Goal: Task Accomplishment & Management: Manage account settings

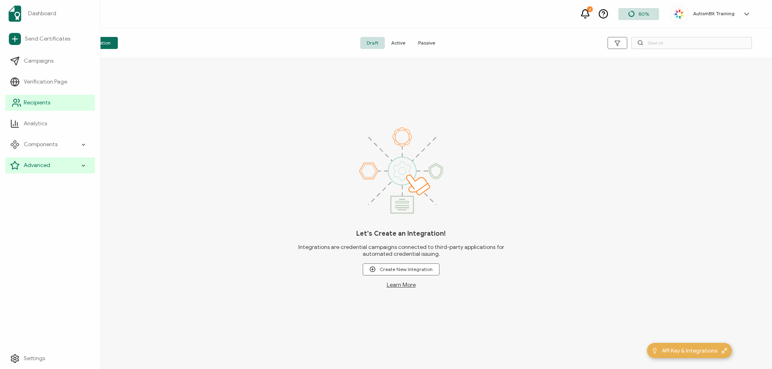
click at [24, 103] on span "Recipients" at bounding box center [37, 103] width 27 height 8
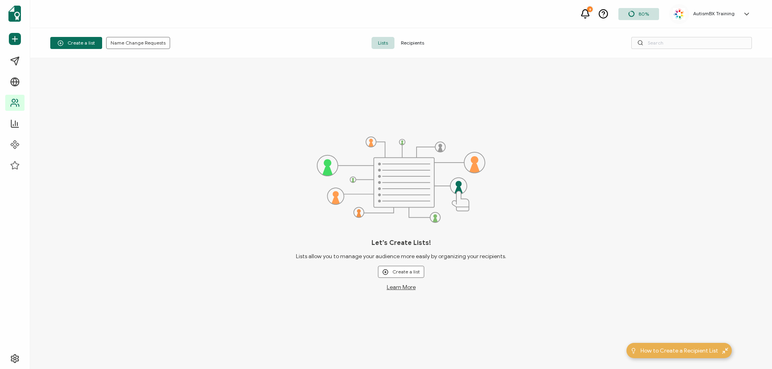
click at [415, 39] on span "Recipients" at bounding box center [412, 43] width 36 height 12
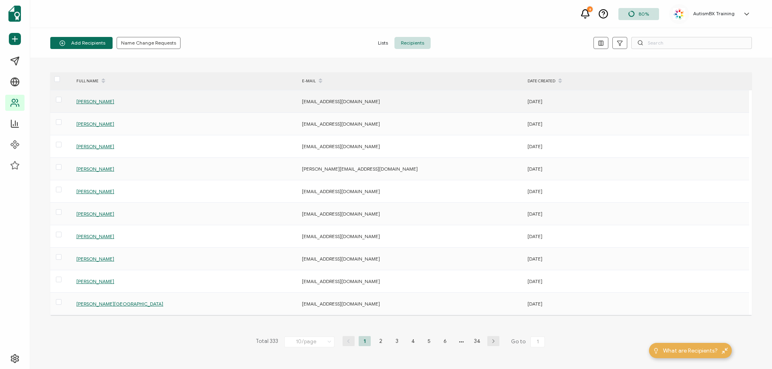
click at [98, 103] on span "[PERSON_NAME]" at bounding box center [95, 101] width 38 height 6
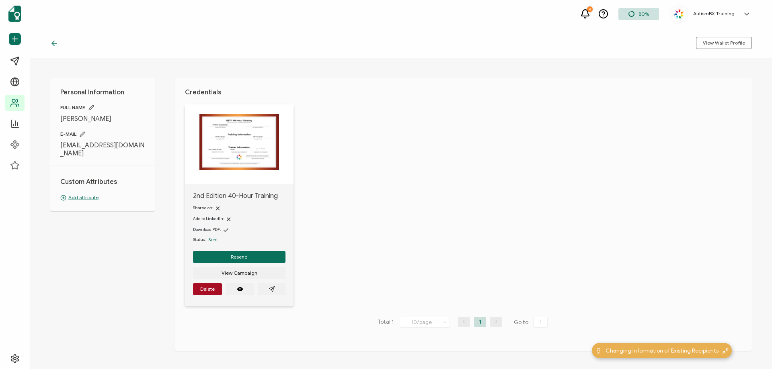
click at [78, 194] on p "Add attribute" at bounding box center [102, 197] width 84 height 7
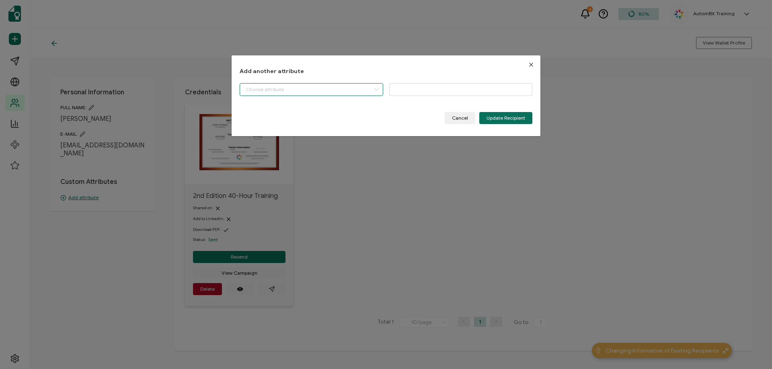
click at [343, 94] on input "dialog" at bounding box center [311, 89] width 143 height 13
click at [278, 111] on li "Start Date" at bounding box center [312, 110] width 148 height 14
type input "Start Date"
click at [430, 90] on input "dialog" at bounding box center [460, 89] width 143 height 13
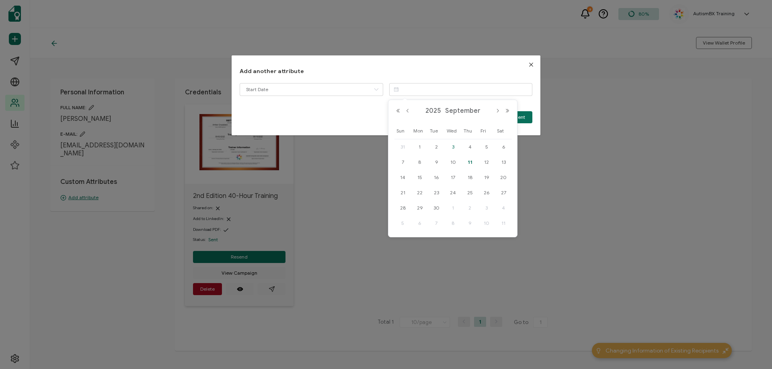
click at [452, 147] on span "3" at bounding box center [453, 147] width 10 height 10
type input "[DATE]"
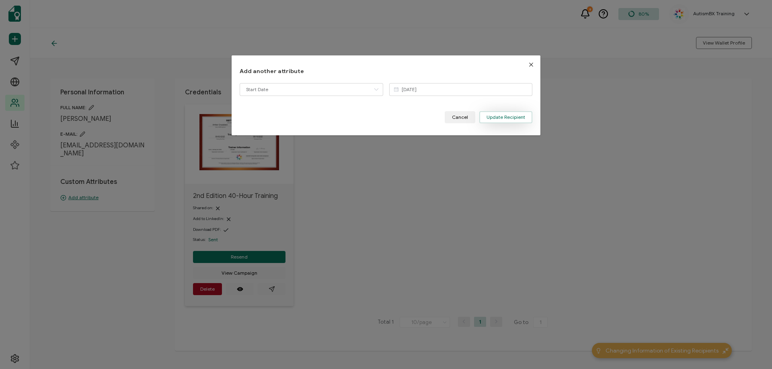
click at [498, 121] on button "Update Recipient" at bounding box center [505, 117] width 53 height 12
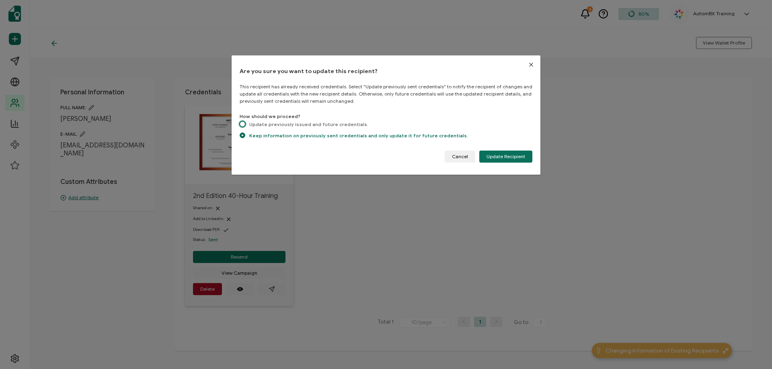
click at [240, 123] on span "dialog" at bounding box center [243, 124] width 6 height 6
click at [240, 123] on input "Update previously issued and future credentials." at bounding box center [243, 124] width 6 height 7
radio input "true"
radio input "false"
click at [505, 160] on button "Update Recipient" at bounding box center [505, 157] width 53 height 12
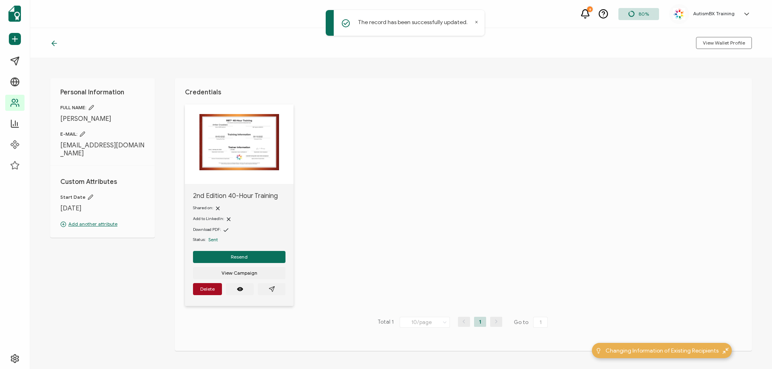
click at [53, 42] on icon at bounding box center [53, 43] width 2 height 5
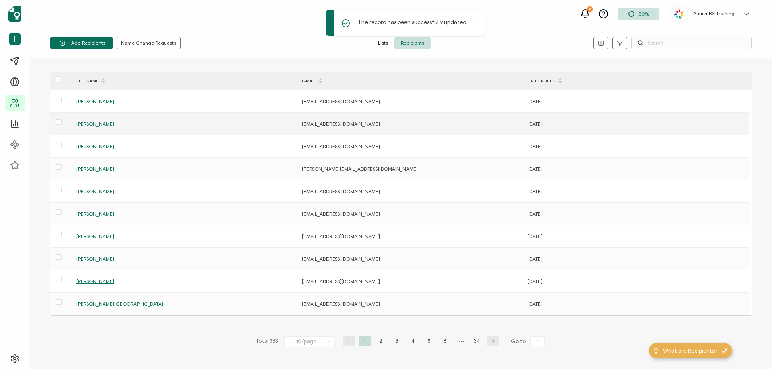
click at [105, 125] on span "[PERSON_NAME]" at bounding box center [95, 124] width 38 height 6
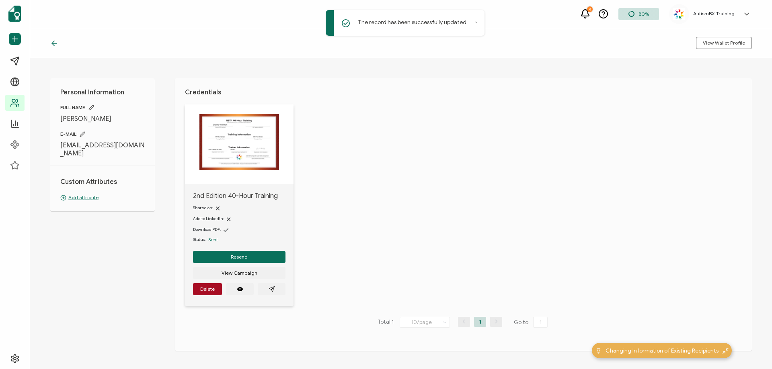
click at [82, 199] on p "Add attribute" at bounding box center [102, 197] width 84 height 7
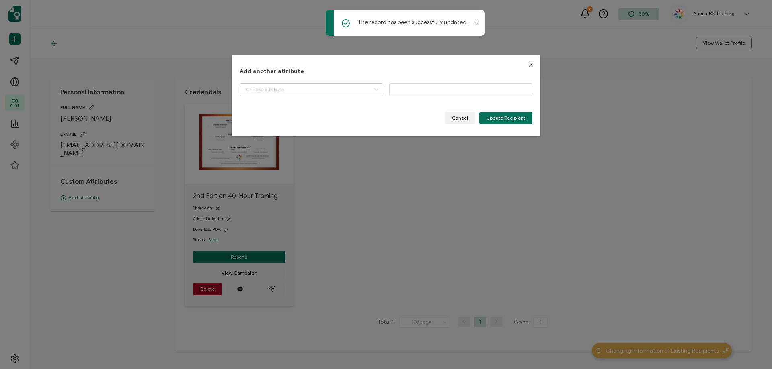
click at [371, 93] on icon "dialog" at bounding box center [376, 89] width 10 height 13
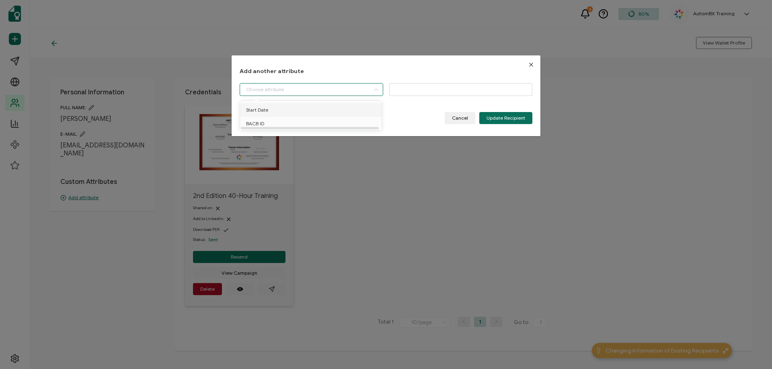
click at [347, 114] on li "Start Date" at bounding box center [312, 110] width 148 height 14
type input "Start Date"
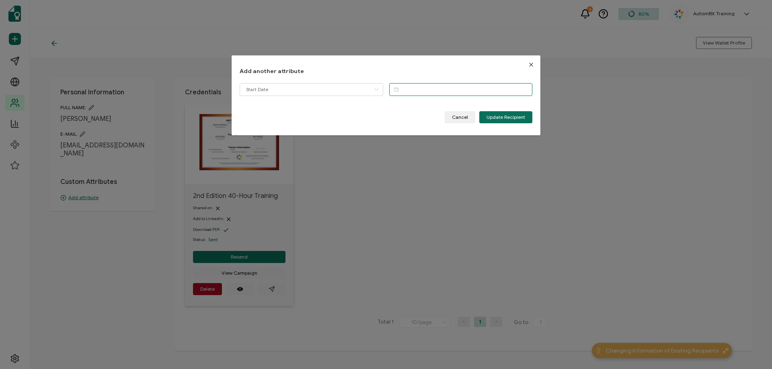
click at [429, 92] on input "dialog" at bounding box center [460, 89] width 143 height 13
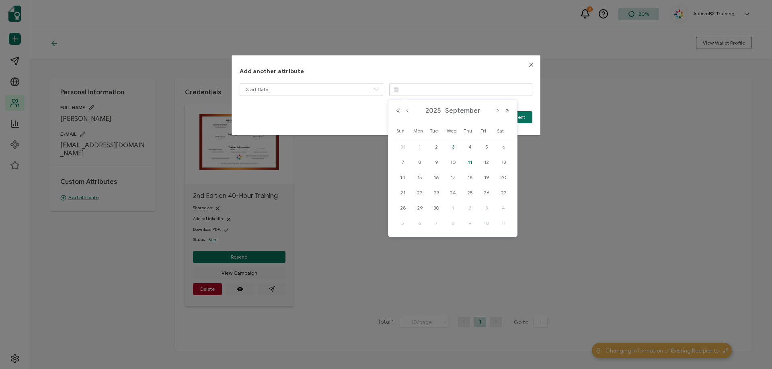
click at [454, 146] on span "3" at bounding box center [453, 147] width 10 height 10
type input "[DATE]"
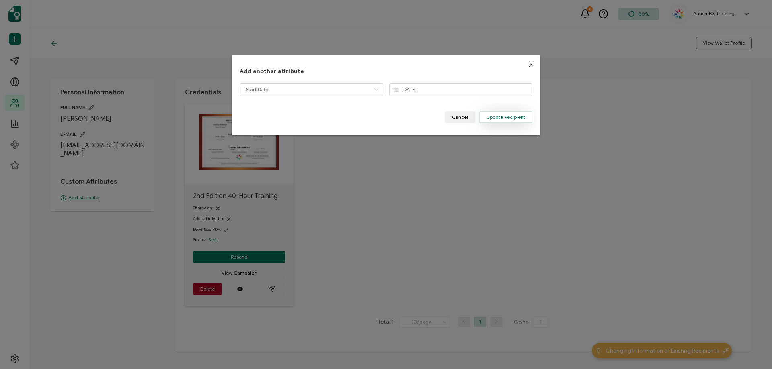
click at [501, 116] on span "Update Recipient" at bounding box center [505, 117] width 39 height 5
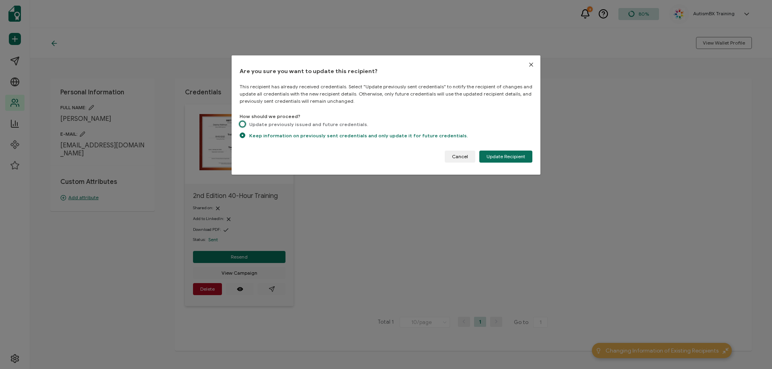
click at [244, 122] on span "dialog" at bounding box center [243, 124] width 6 height 6
click at [244, 122] on input "Update previously issued and future credentials." at bounding box center [243, 124] width 6 height 7
radio input "true"
radio input "false"
click at [510, 162] on button "Update Recipient" at bounding box center [505, 157] width 53 height 12
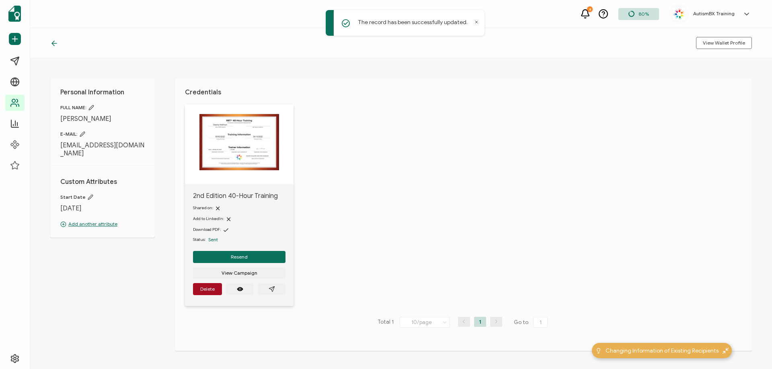
click at [54, 44] on icon at bounding box center [54, 43] width 8 height 8
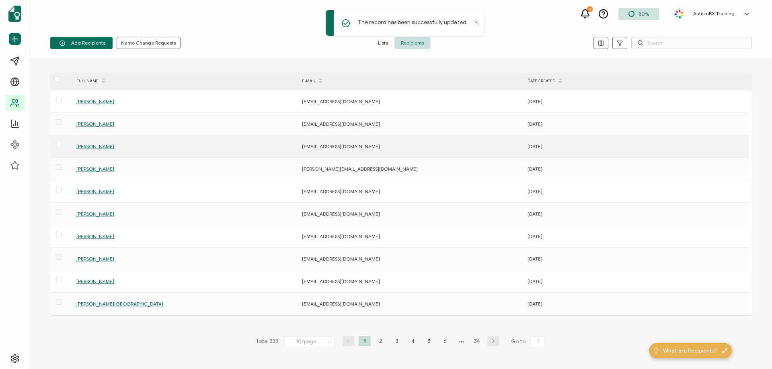
click at [100, 149] on span "[PERSON_NAME]" at bounding box center [95, 146] width 38 height 6
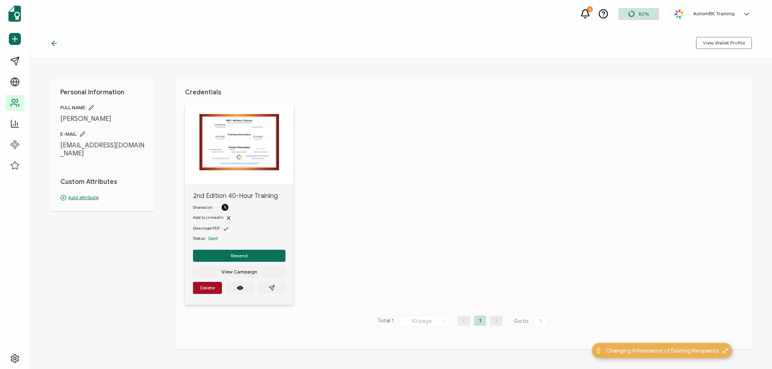
click at [86, 194] on p "Add attribute" at bounding box center [102, 197] width 84 height 7
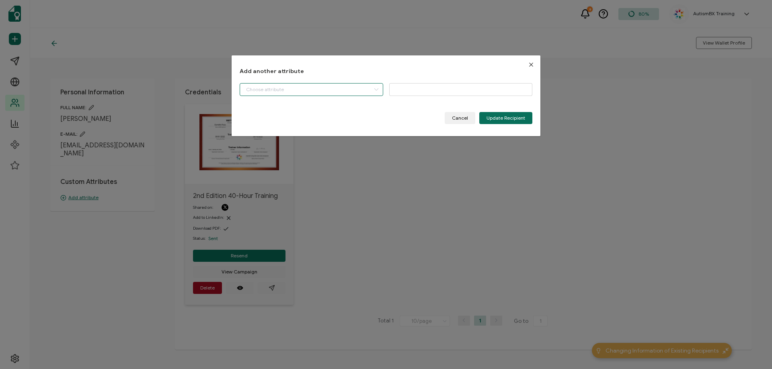
click at [286, 91] on input "dialog" at bounding box center [311, 89] width 143 height 13
click at [285, 105] on li "Start Date" at bounding box center [312, 110] width 148 height 14
type input "Start Date"
click at [421, 84] on input "dialog" at bounding box center [460, 89] width 143 height 13
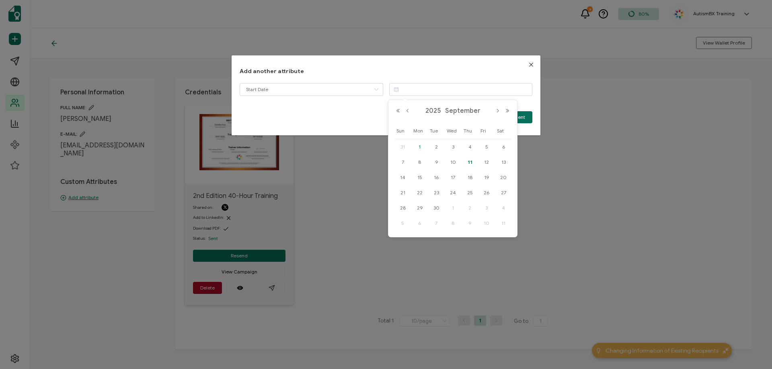
click at [423, 148] on span "1" at bounding box center [420, 147] width 10 height 10
type input "[DATE]"
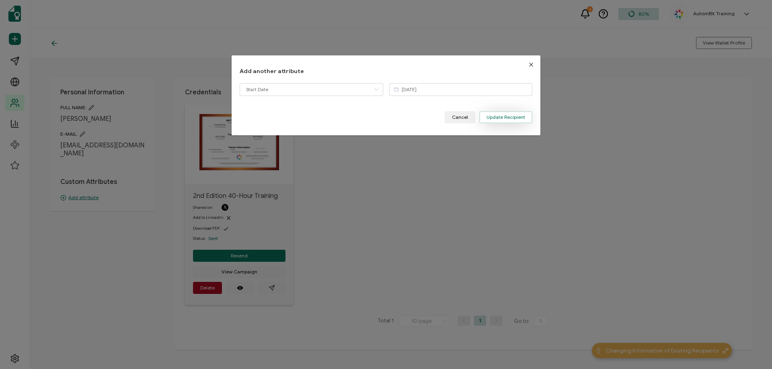
click at [520, 119] on span "Update Recipient" at bounding box center [505, 117] width 39 height 5
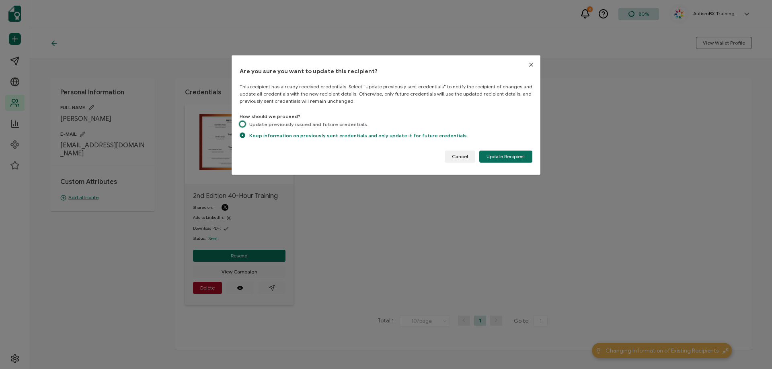
click at [243, 122] on span "dialog" at bounding box center [243, 124] width 6 height 6
click at [243, 122] on input "Update previously issued and future credentials." at bounding box center [243, 124] width 6 height 7
radio input "true"
radio input "false"
click at [506, 154] on span "Update Recipient" at bounding box center [505, 156] width 39 height 5
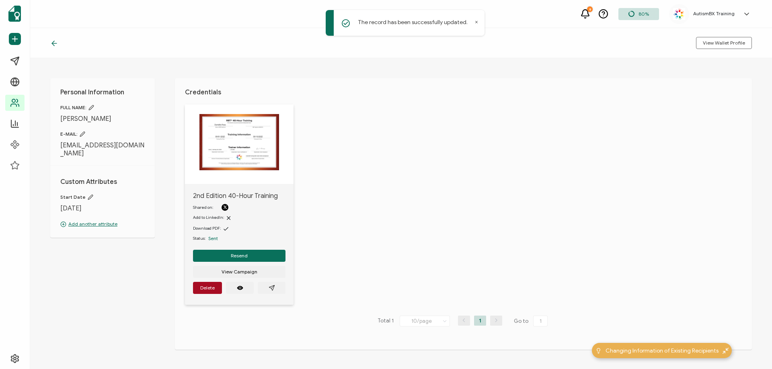
click at [52, 46] on icon at bounding box center [54, 43] width 8 height 8
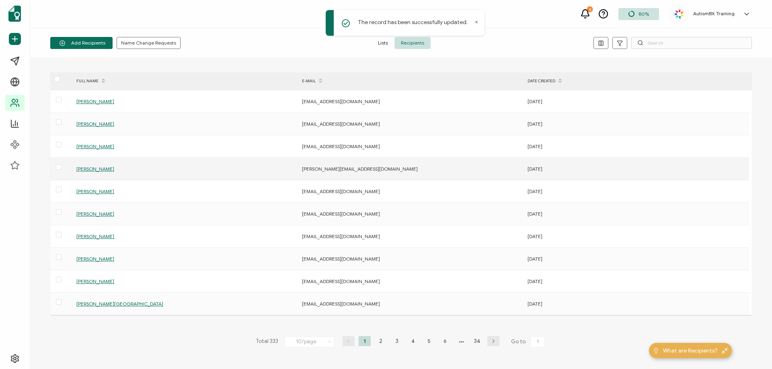
click at [98, 170] on span "[PERSON_NAME]" at bounding box center [95, 169] width 38 height 6
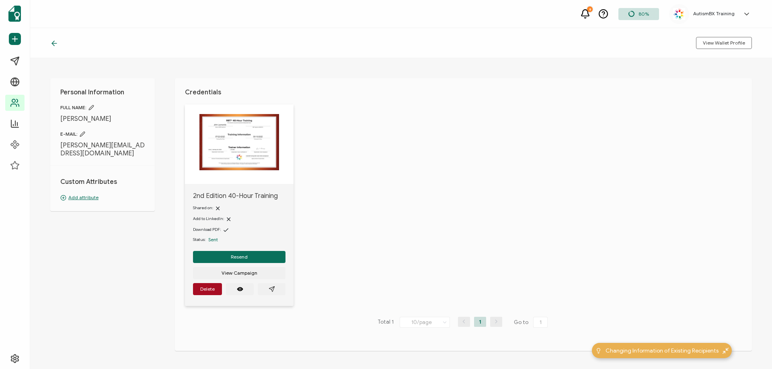
click at [78, 194] on p "Add attribute" at bounding box center [102, 197] width 84 height 7
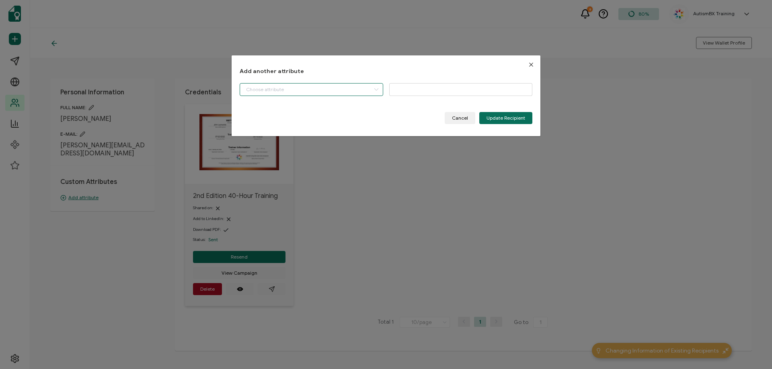
click at [311, 85] on input "dialog" at bounding box center [311, 89] width 143 height 13
click at [301, 110] on li "Start Date" at bounding box center [312, 110] width 148 height 14
type input "Start Date"
click at [454, 92] on input "dialog" at bounding box center [460, 89] width 143 height 13
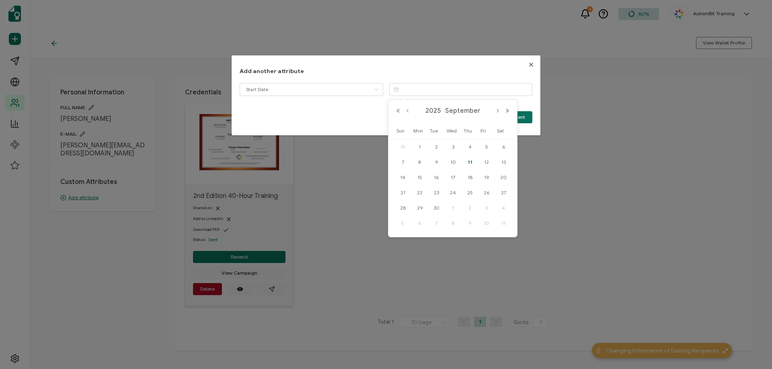
click at [408, 110] on button "Previous Month" at bounding box center [408, 111] width 10 height 6
click at [453, 191] on span "23" at bounding box center [453, 193] width 10 height 10
type input "[DATE]"
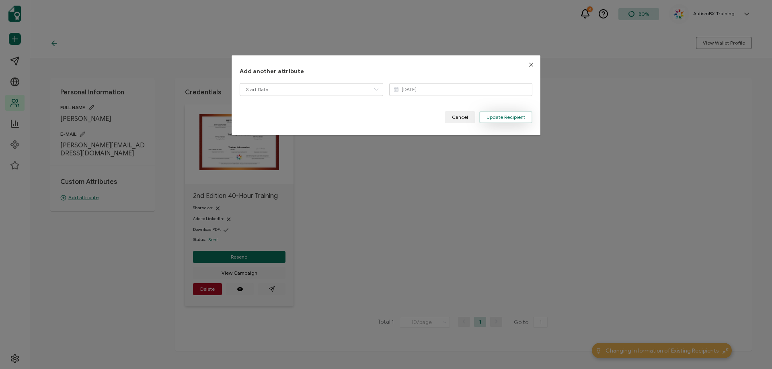
click at [499, 112] on button "Update Recipient" at bounding box center [505, 117] width 53 height 12
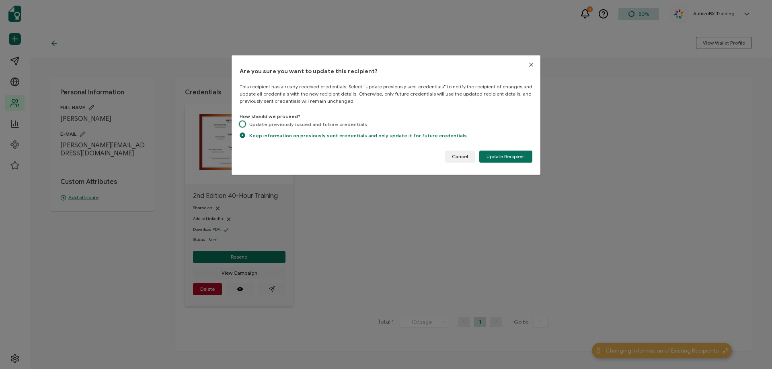
click at [246, 125] on span "Update previously issued and future credentials." at bounding box center [306, 124] width 123 height 6
click at [245, 125] on input "Update previously issued and future credentials." at bounding box center [243, 124] width 6 height 7
radio input "true"
radio input "false"
click at [519, 165] on div "Are you sure you want to update this recipient? This recipient has already rece…" at bounding box center [385, 114] width 309 height 119
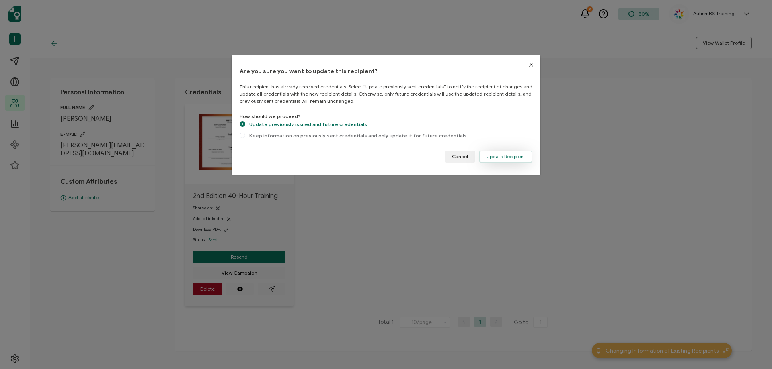
click at [516, 160] on button "Update Recipient" at bounding box center [505, 157] width 53 height 12
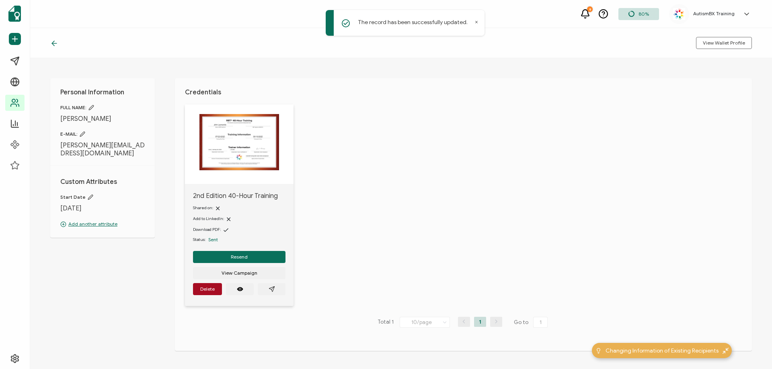
click at [50, 41] on icon at bounding box center [54, 43] width 8 height 8
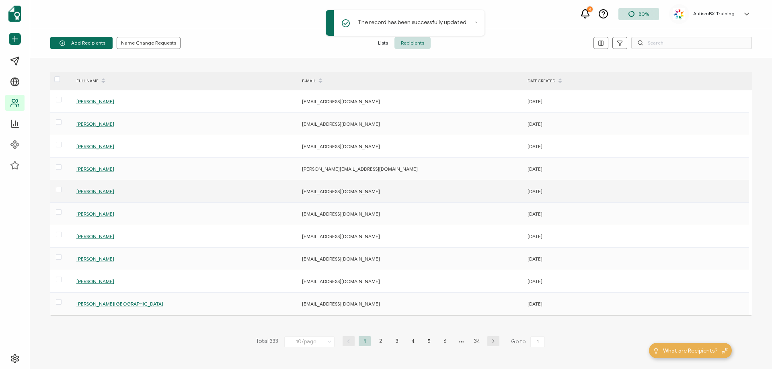
click at [104, 193] on span "[PERSON_NAME]" at bounding box center [95, 191] width 38 height 6
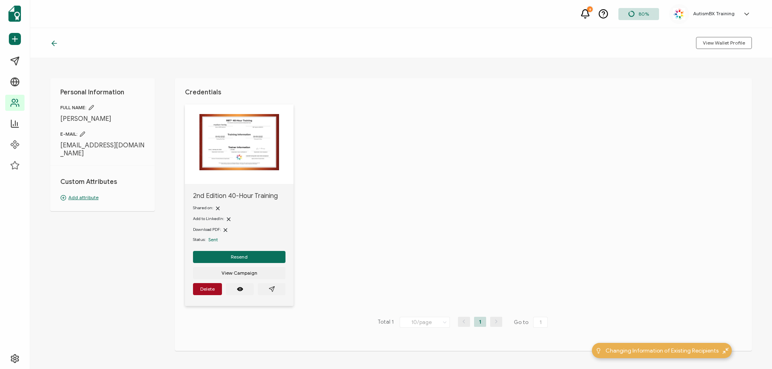
click at [79, 196] on p "Add attribute" at bounding box center [102, 197] width 84 height 7
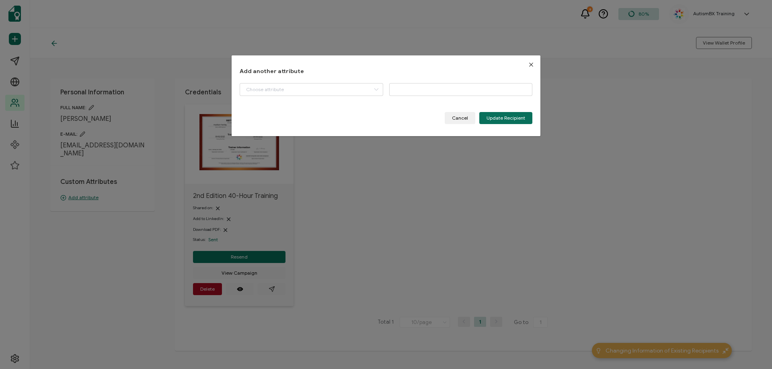
click at [361, 82] on div "Add another attribute Start Date BACB ID Please enter a valid name. Cancel Upda…" at bounding box center [386, 96] width 293 height 57
click at [367, 89] on input "dialog" at bounding box center [311, 89] width 143 height 13
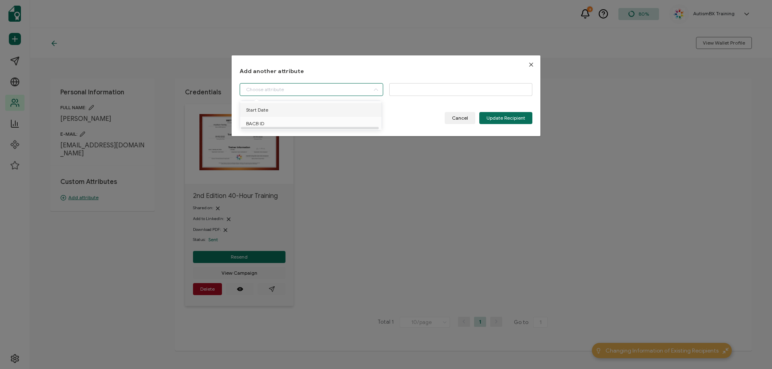
click at [327, 112] on li "Start Date" at bounding box center [312, 110] width 148 height 14
type input "Start Date"
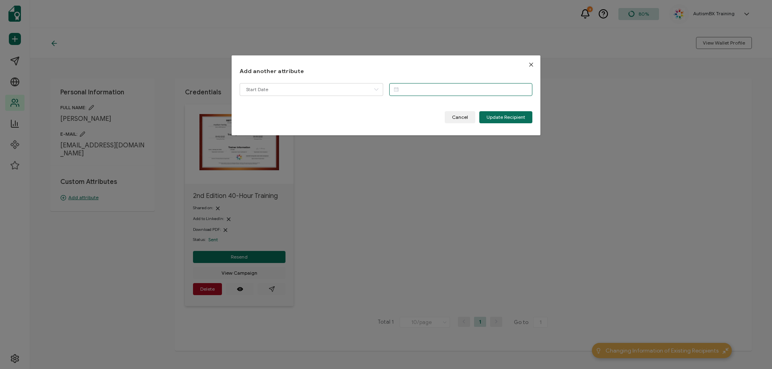
click at [444, 91] on input "dialog" at bounding box center [460, 89] width 143 height 13
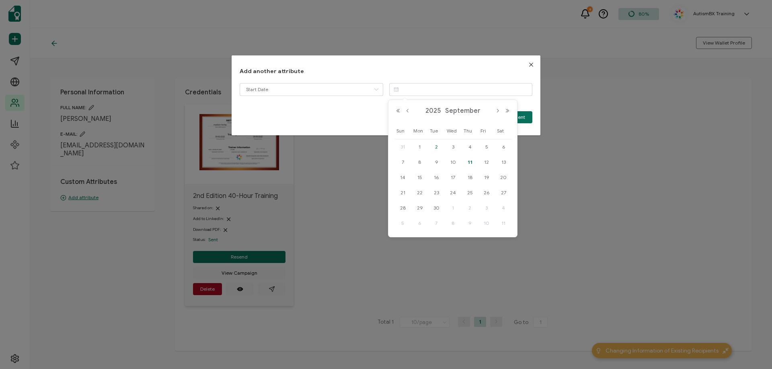
click at [438, 143] on span "2" at bounding box center [436, 147] width 10 height 10
type input "[DATE]"
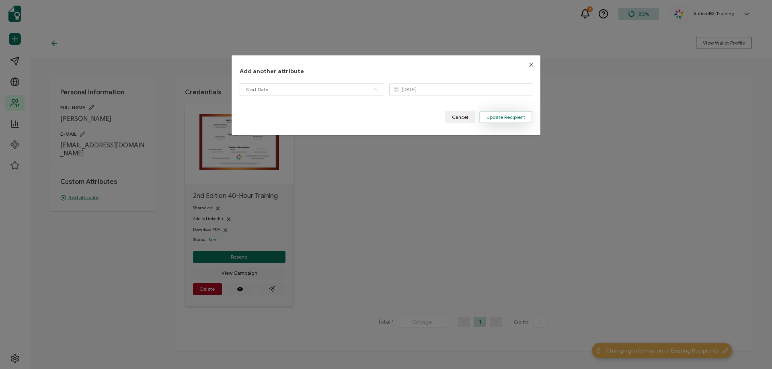
click at [503, 119] on span "Update Recipient" at bounding box center [505, 117] width 39 height 5
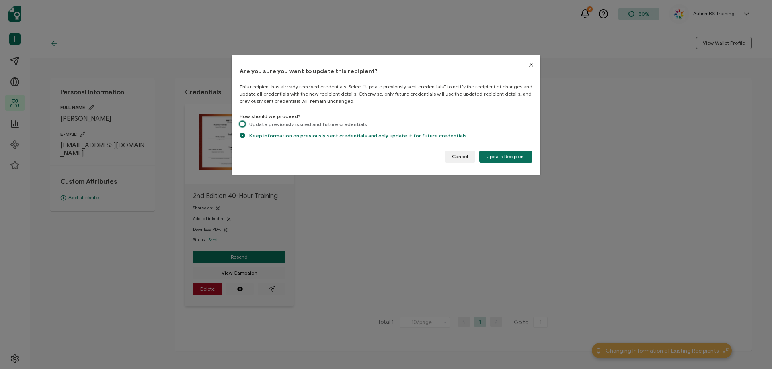
click at [242, 125] on span "dialog" at bounding box center [243, 124] width 6 height 6
click at [242, 125] on input "Update previously issued and future credentials." at bounding box center [243, 124] width 6 height 7
radio input "true"
radio input "false"
click at [499, 163] on div "Are you sure you want to update this recipient? This recipient has already rece…" at bounding box center [385, 114] width 309 height 119
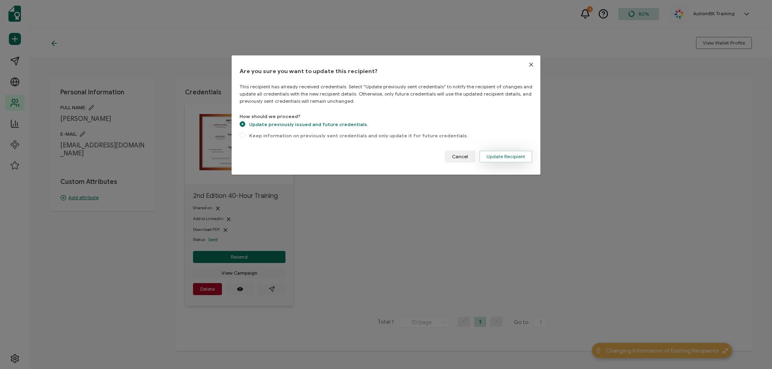
click at [496, 158] on span "Update Recipient" at bounding box center [505, 156] width 39 height 5
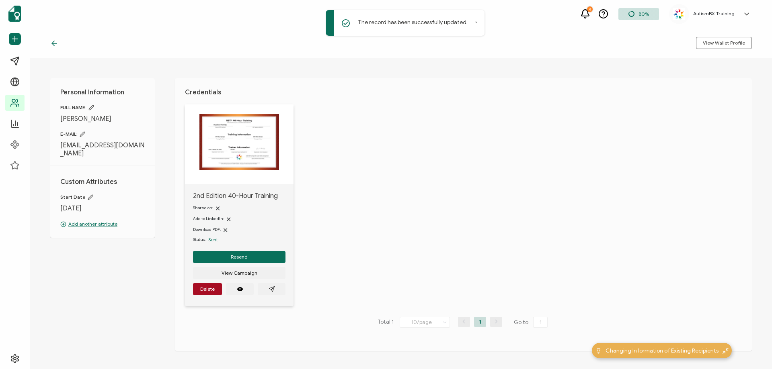
click at [49, 43] on div "View Wallet Profile" at bounding box center [400, 43] width 741 height 30
click at [54, 43] on icon at bounding box center [54, 43] width 8 height 8
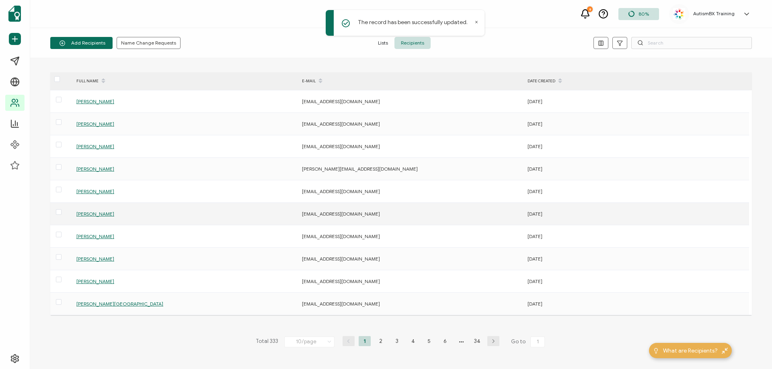
click at [93, 214] on span "[PERSON_NAME]" at bounding box center [95, 214] width 38 height 6
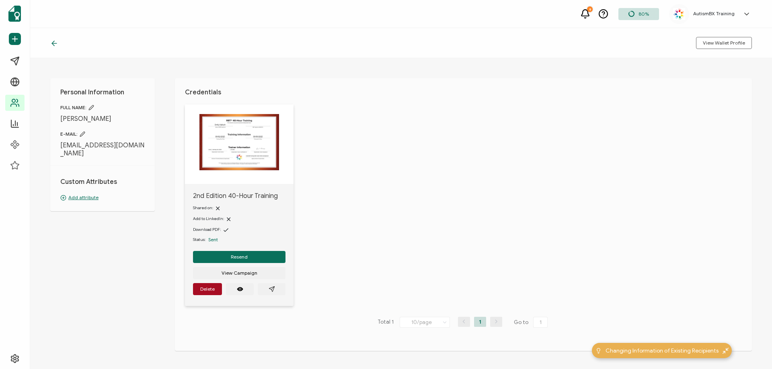
click at [80, 194] on p "Add attribute" at bounding box center [102, 197] width 84 height 7
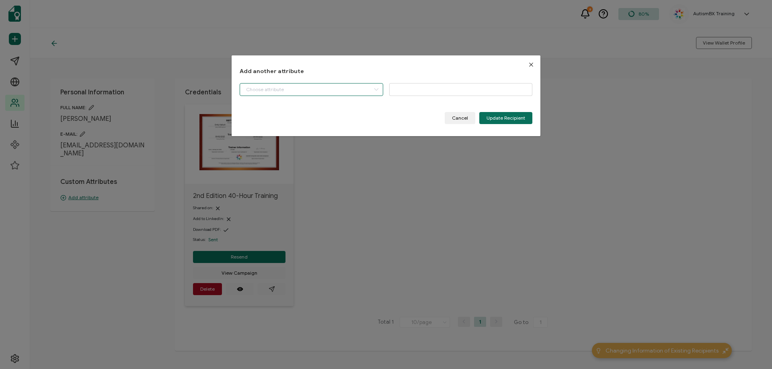
click at [365, 88] on input "dialog" at bounding box center [311, 89] width 143 height 13
click at [328, 113] on li "Start Date" at bounding box center [312, 110] width 148 height 14
type input "Start Date"
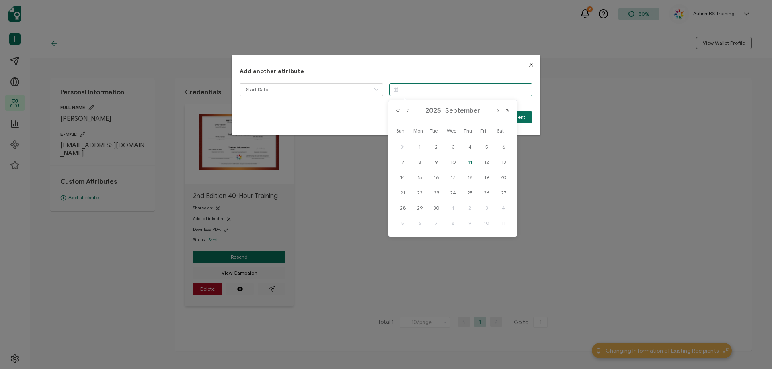
click at [434, 87] on input "dialog" at bounding box center [460, 89] width 143 height 13
click at [436, 146] on span "2" at bounding box center [436, 147] width 10 height 10
type input "[DATE]"
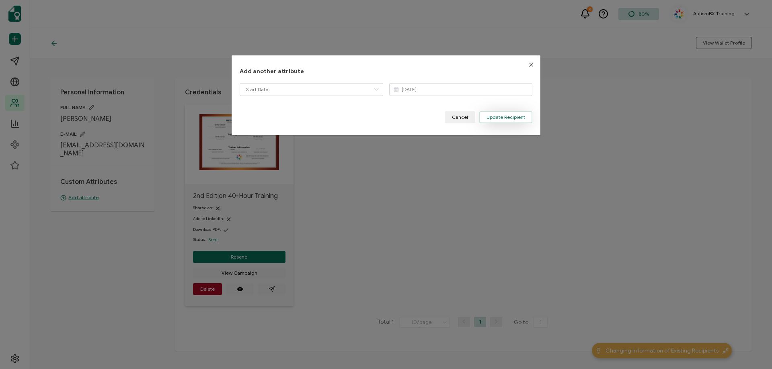
click at [503, 117] on span "Update Recipient" at bounding box center [505, 117] width 39 height 5
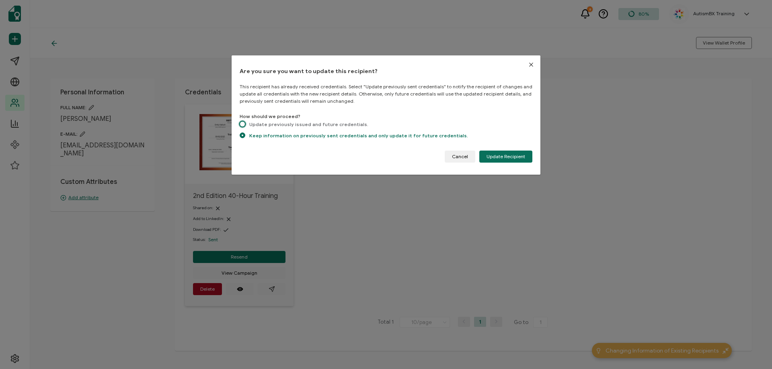
click at [242, 123] on span "dialog" at bounding box center [243, 124] width 6 height 6
click at [242, 123] on input "Update previously issued and future credentials." at bounding box center [243, 124] width 6 height 7
radio input "true"
radio input "false"
click at [504, 152] on button "Update Recipient" at bounding box center [505, 157] width 53 height 12
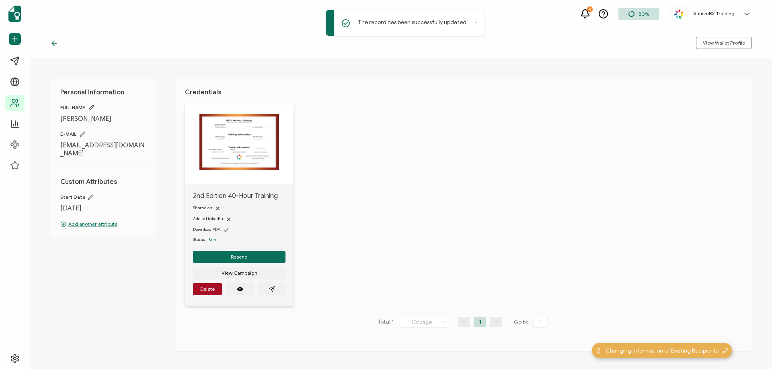
click at [53, 43] on icon at bounding box center [54, 43] width 8 height 8
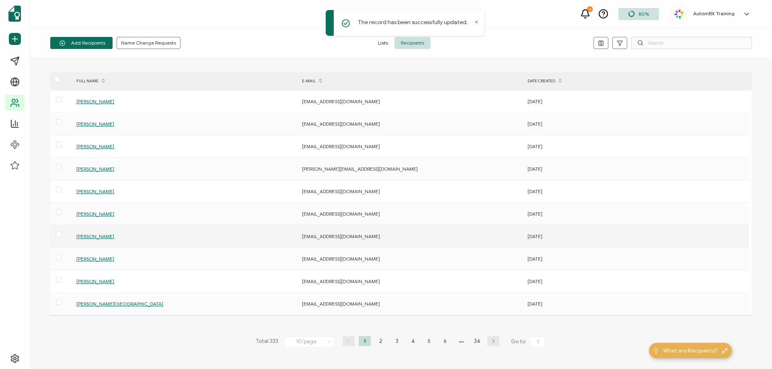
click at [114, 236] on span "[PERSON_NAME]" at bounding box center [95, 236] width 38 height 6
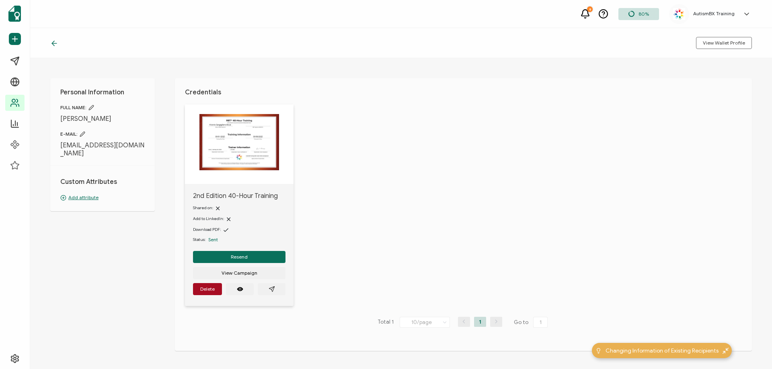
click at [84, 194] on p "Add attribute" at bounding box center [102, 197] width 84 height 7
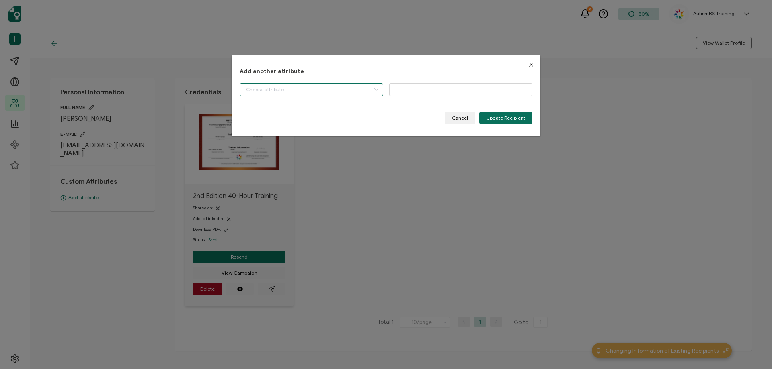
click at [350, 92] on input "dialog" at bounding box center [311, 89] width 143 height 13
click at [337, 113] on li "Start Date" at bounding box center [312, 110] width 148 height 14
type input "Start Date"
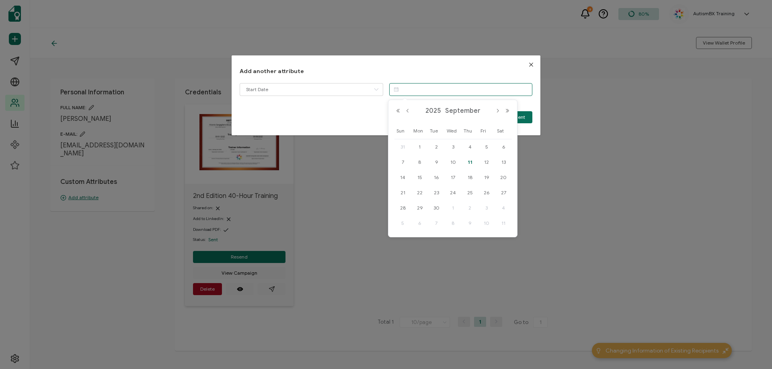
click at [434, 90] on input "dialog" at bounding box center [460, 89] width 143 height 13
click at [420, 144] on span "1" at bounding box center [420, 147] width 10 height 10
type input "[DATE]"
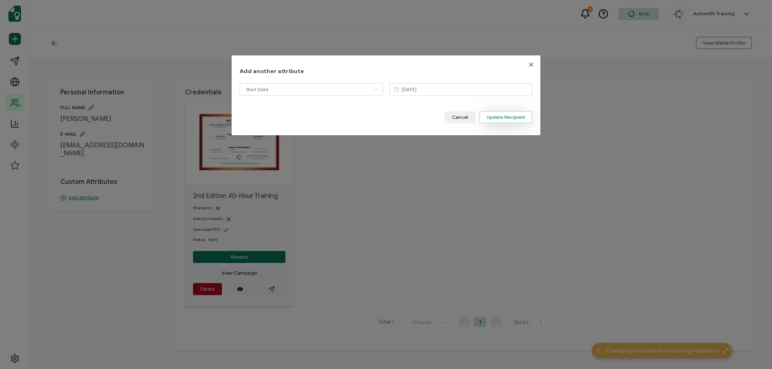
click at [498, 115] on span "Update Recipient" at bounding box center [505, 117] width 39 height 5
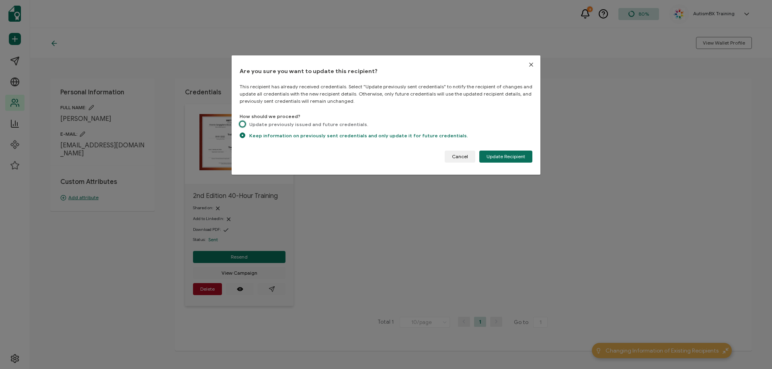
click at [243, 125] on span "dialog" at bounding box center [243, 124] width 6 height 6
click at [243, 125] on input "Update previously issued and future credentials." at bounding box center [243, 124] width 6 height 7
radio input "true"
radio input "false"
click at [512, 160] on button "Update Recipient" at bounding box center [505, 157] width 53 height 12
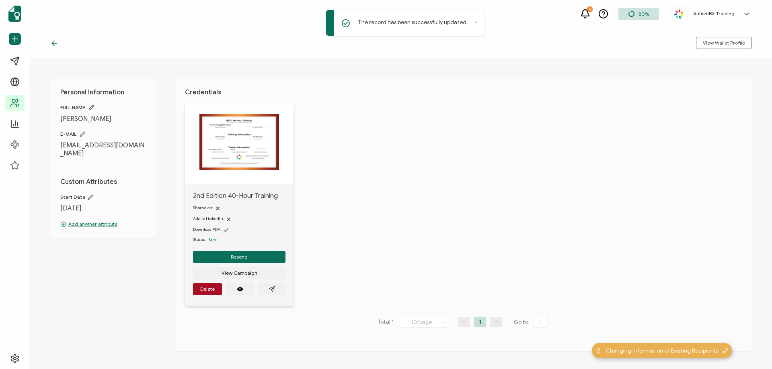
click at [53, 41] on icon at bounding box center [54, 43] width 8 height 8
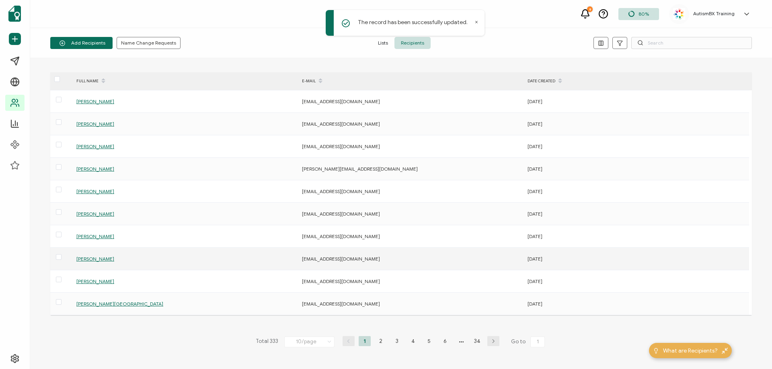
click at [111, 259] on span "[PERSON_NAME]" at bounding box center [95, 259] width 38 height 6
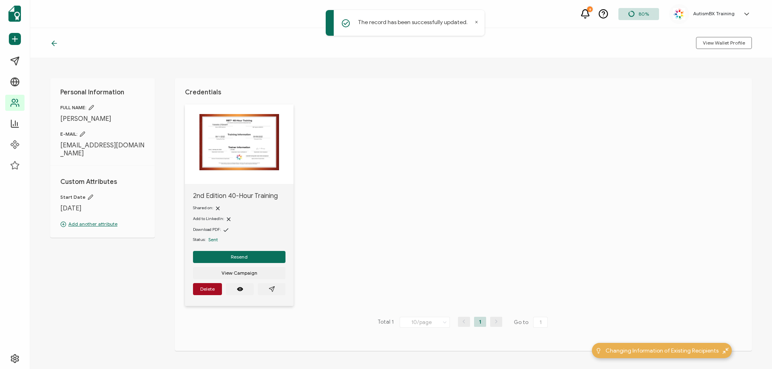
click at [54, 41] on icon at bounding box center [53, 43] width 2 height 5
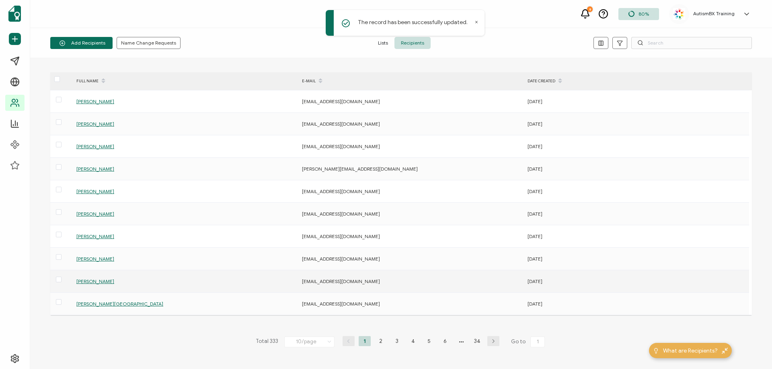
click at [90, 281] on span "[PERSON_NAME]" at bounding box center [95, 282] width 38 height 6
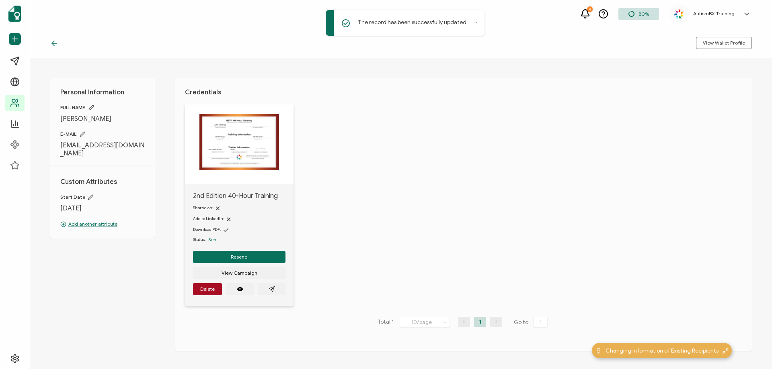
click at [56, 43] on icon at bounding box center [54, 43] width 5 height 0
